Goal: Obtain resource: Download file/media

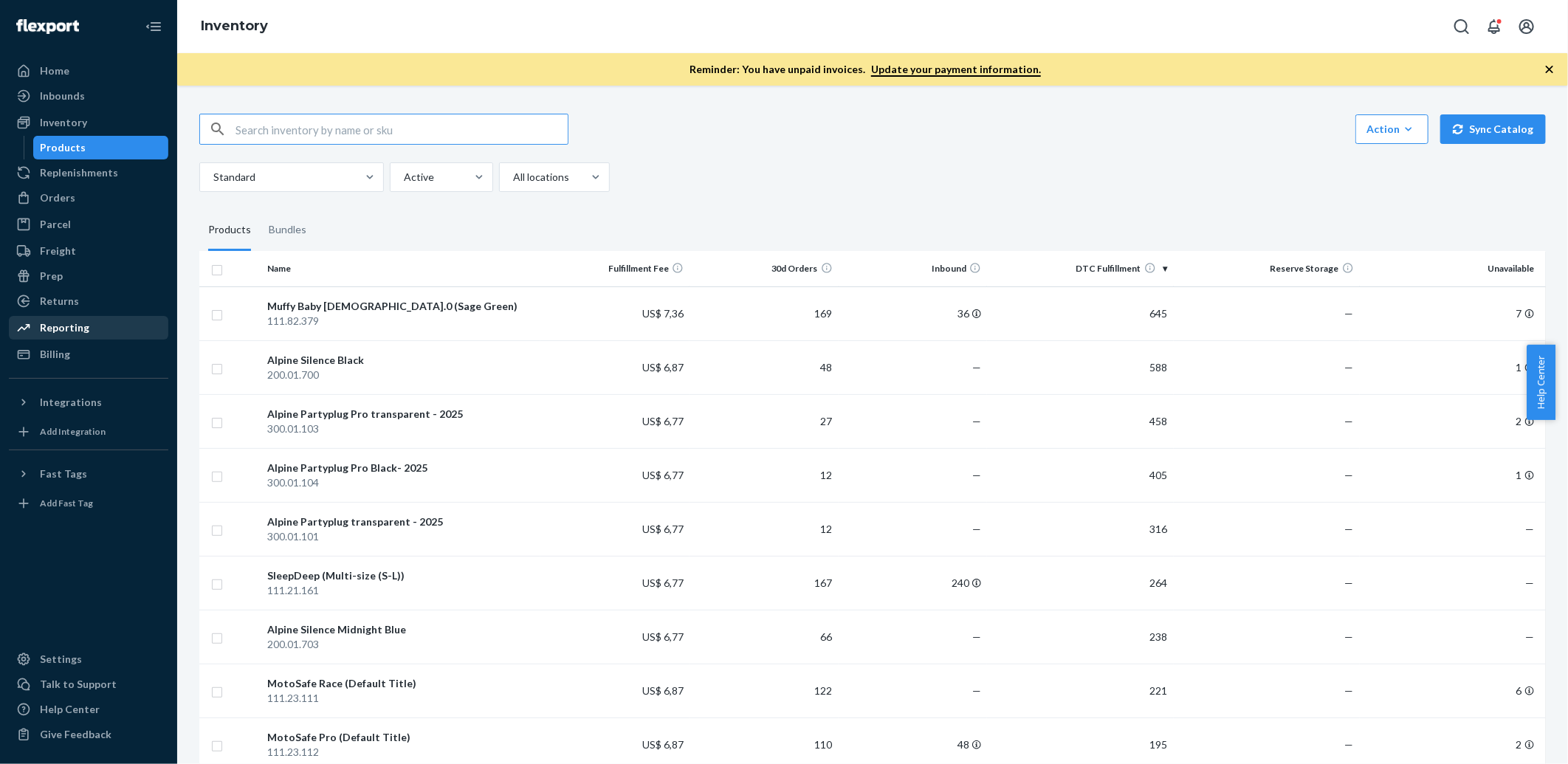
drag, startPoint x: 74, startPoint y: 325, endPoint x: 89, endPoint y: 320, distance: 15.8
click at [74, 325] on div "Reporting" at bounding box center [64, 327] width 49 height 15
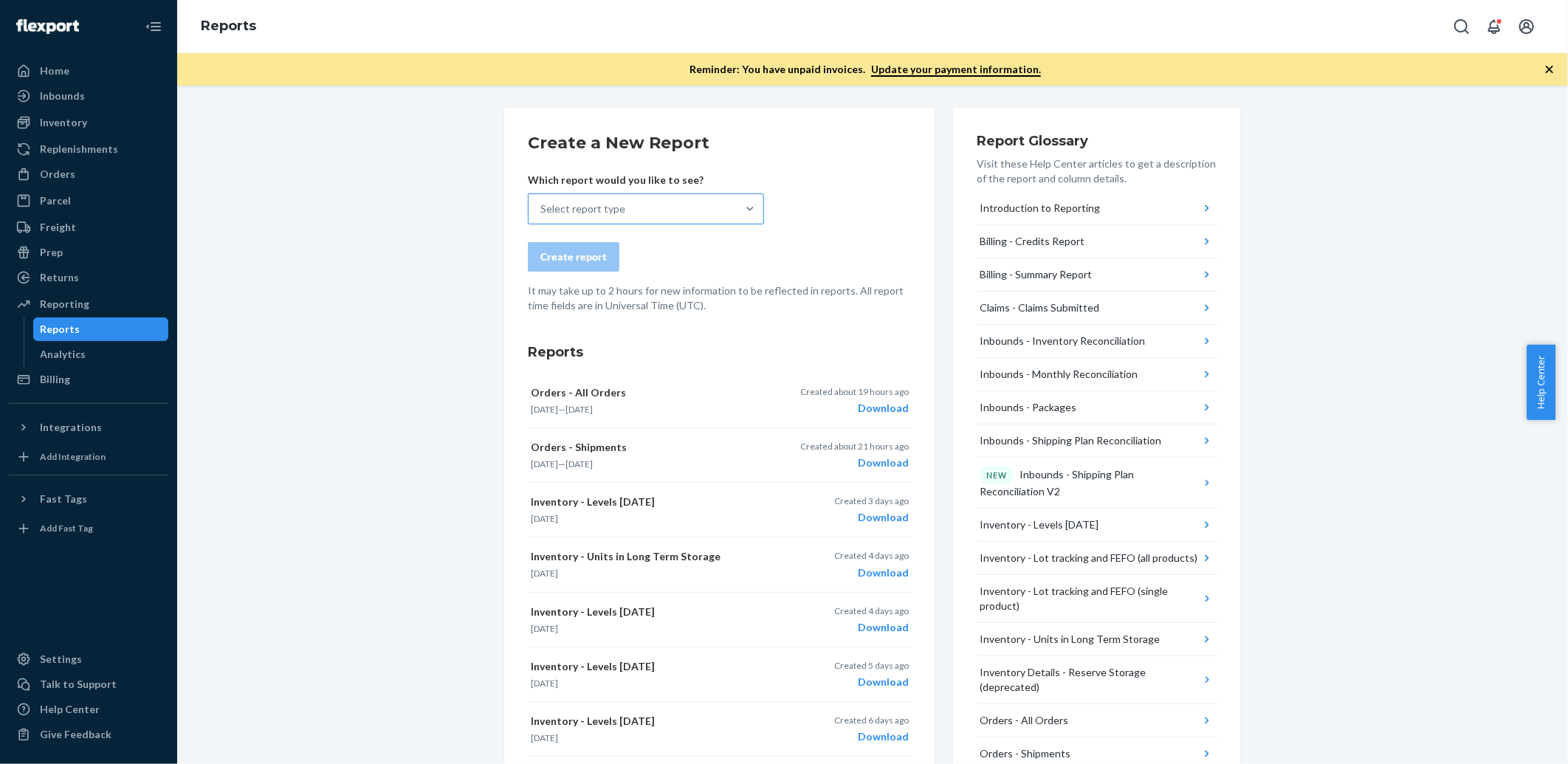
click at [595, 209] on div "Select report type" at bounding box center [583, 209] width 85 height 15
click at [542, 209] on input "Select report type" at bounding box center [542, 209] width 2 height 15
type input "levels"
click at [652, 263] on p "[DATE] inventory levels by SKU at each fulfillment center" at bounding box center [658, 267] width 230 height 13
click at [568, 216] on input "levels" at bounding box center [555, 209] width 28 height 15
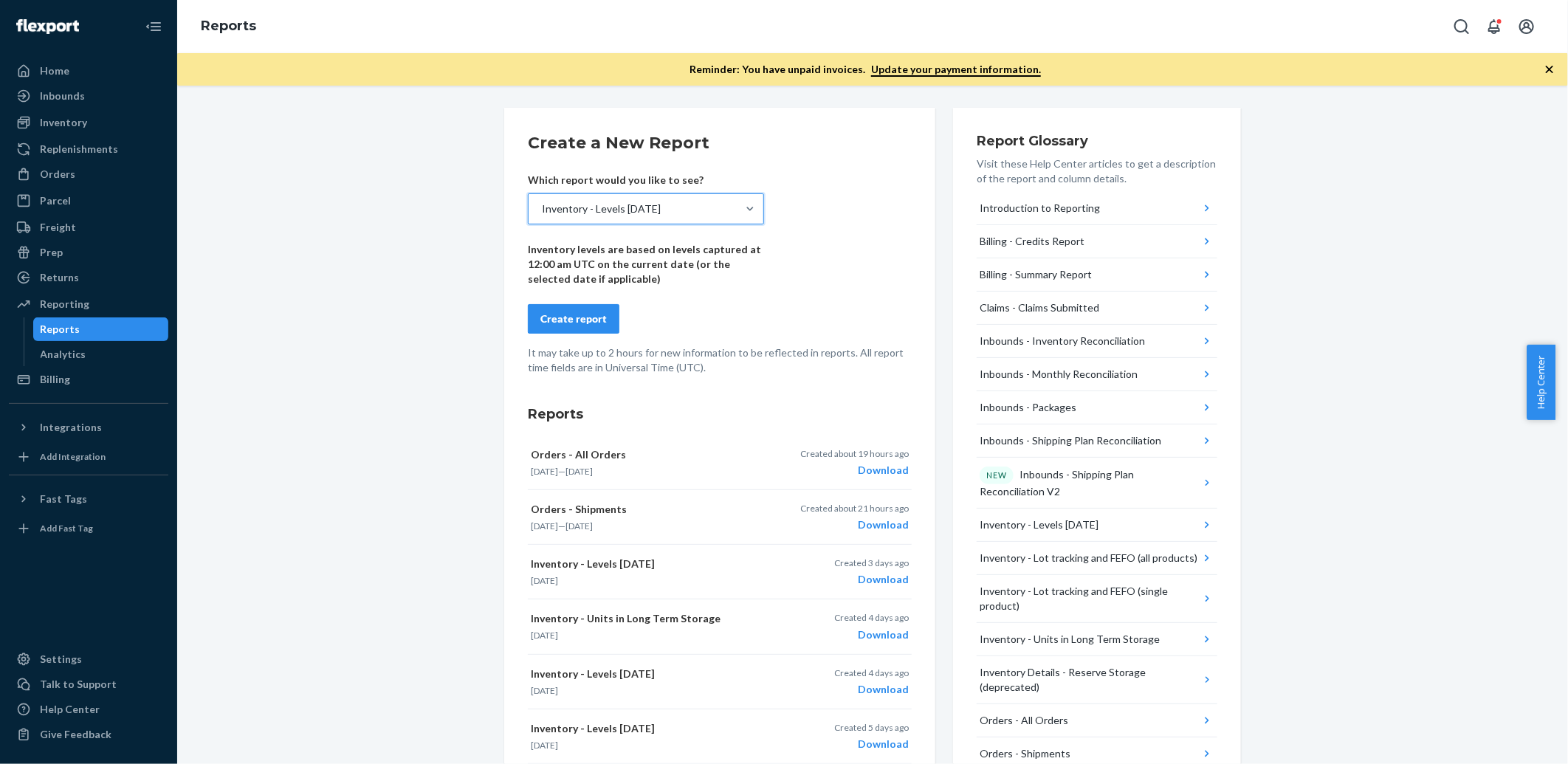
click at [583, 315] on div "Create report" at bounding box center [574, 318] width 67 height 15
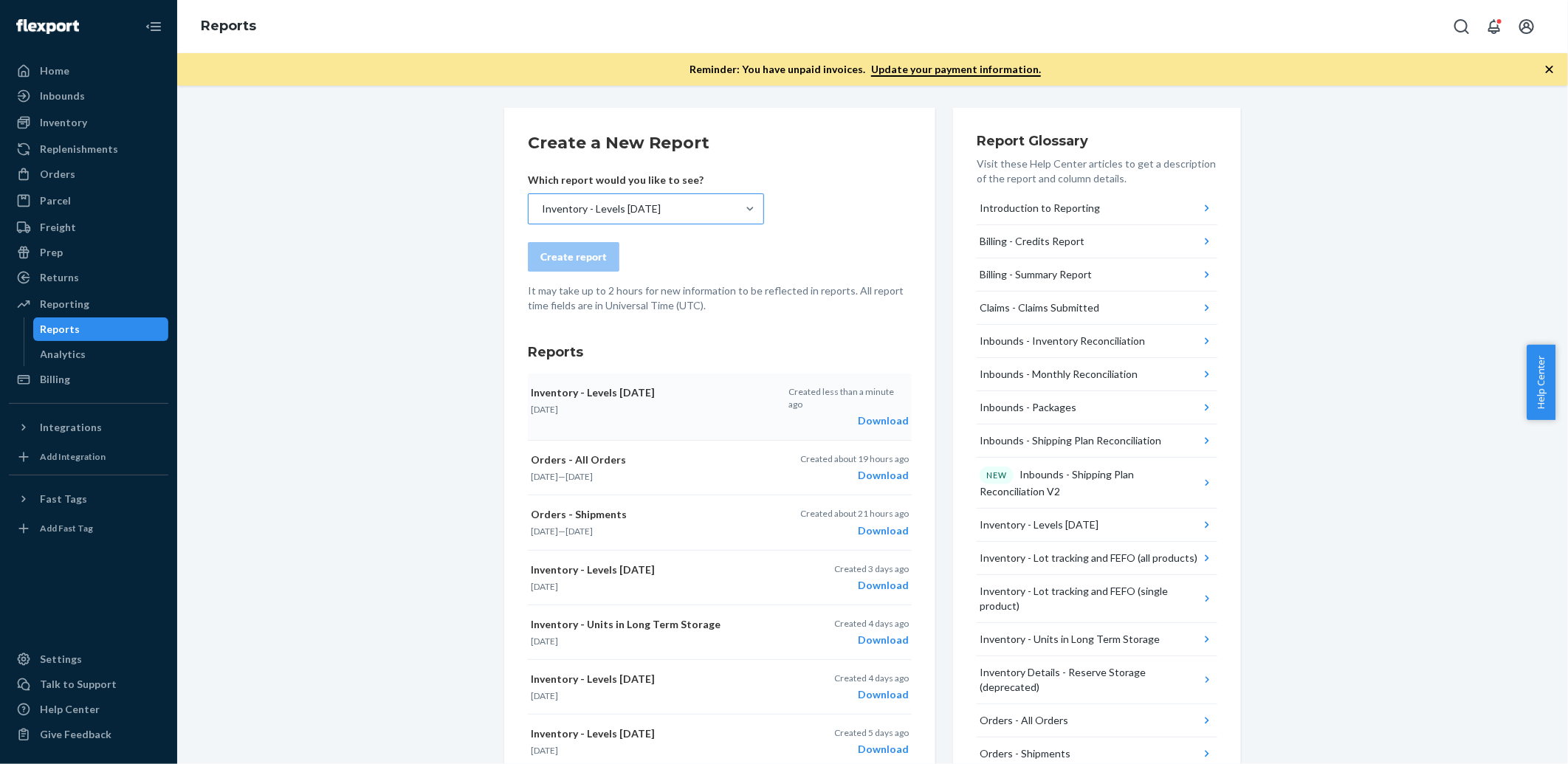
click at [878, 414] on div "Download" at bounding box center [848, 421] width 120 height 15
